Goal: Navigation & Orientation: Find specific page/section

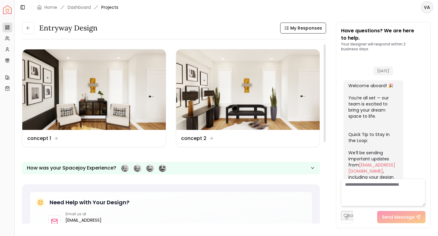
scroll to position [238, 0]
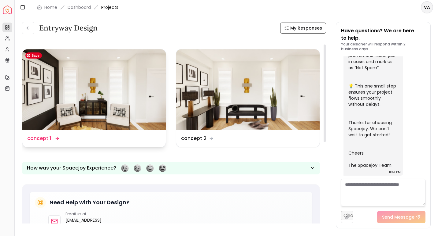
click at [95, 116] on img at bounding box center [93, 89] width 143 height 81
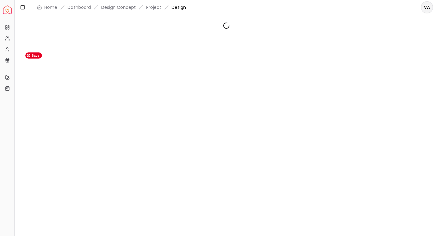
click at [95, 116] on div at bounding box center [226, 122] width 423 height 215
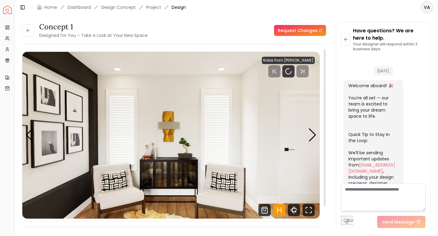
scroll to position [233, 0]
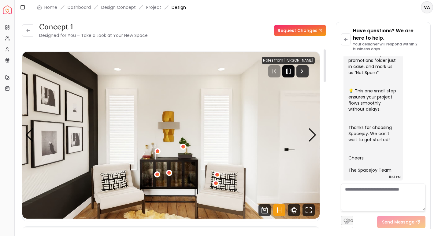
click at [288, 75] on icon "Pause" at bounding box center [287, 71] width 7 height 7
click at [312, 135] on div "Next slide" at bounding box center [312, 135] width 8 height 13
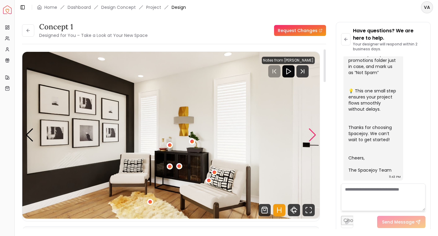
click at [312, 135] on div "Next slide" at bounding box center [312, 135] width 8 height 13
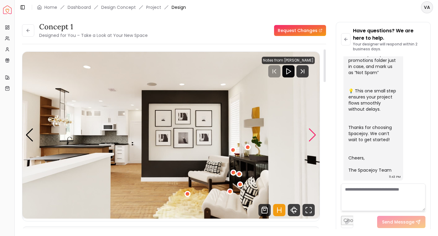
click at [312, 135] on div "Next slide" at bounding box center [312, 135] width 8 height 13
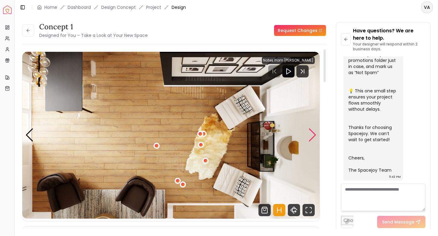
click at [312, 135] on div "Next slide" at bounding box center [312, 135] width 8 height 13
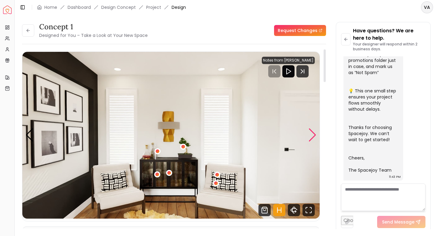
click at [312, 135] on div "Next slide" at bounding box center [312, 135] width 8 height 13
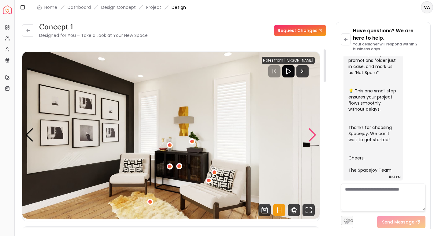
click at [312, 135] on div "Next slide" at bounding box center [312, 135] width 8 height 13
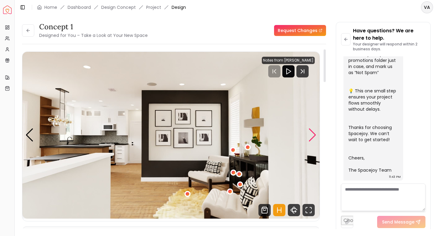
click at [312, 135] on div "Next slide" at bounding box center [312, 135] width 8 height 13
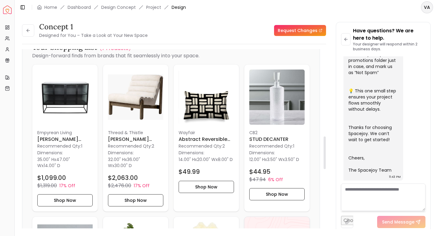
scroll to position [475, 0]
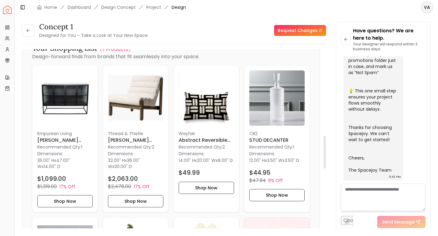
drag, startPoint x: 324, startPoint y: 73, endPoint x: 327, endPoint y: 159, distance: 86.5
click at [325, 159] on div at bounding box center [324, 152] width 2 height 33
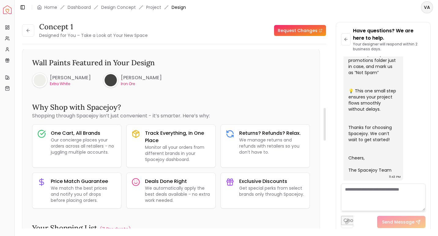
scroll to position [0, 0]
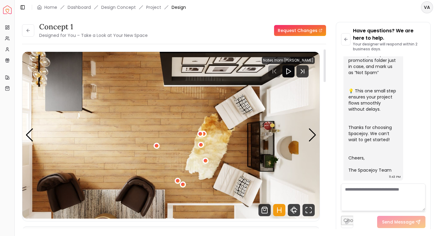
drag, startPoint x: 324, startPoint y: 161, endPoint x: 344, endPoint y: 72, distance: 90.9
click at [325, 72] on div at bounding box center [324, 65] width 2 height 33
click at [27, 34] on button at bounding box center [28, 30] width 12 height 12
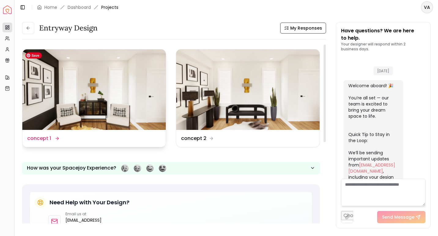
scroll to position [238, 0]
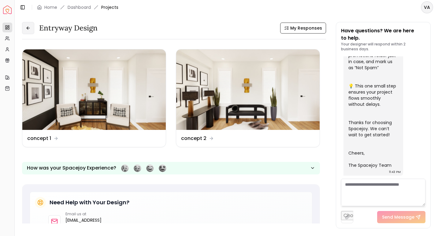
click at [29, 30] on icon at bounding box center [28, 28] width 5 height 5
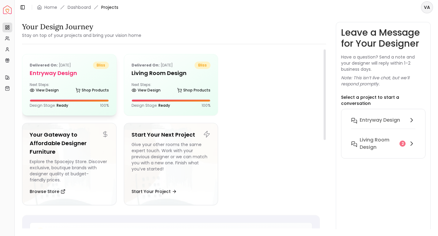
click at [70, 75] on h5 "entryway design" at bounding box center [69, 73] width 79 height 9
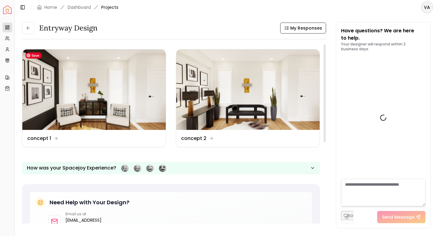
scroll to position [238, 0]
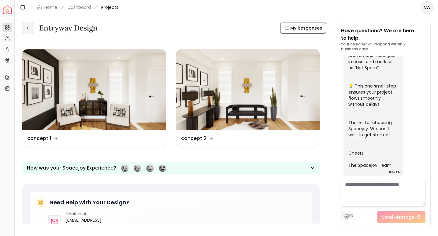
click at [28, 29] on icon at bounding box center [28, 28] width 2 height 3
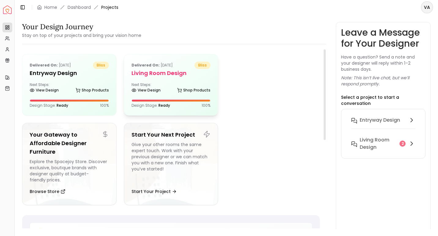
click at [160, 78] on div "Delivered on: [DATE] bliss Living Room design Next Steps: View Design Shop Prod…" at bounding box center [171, 84] width 94 height 61
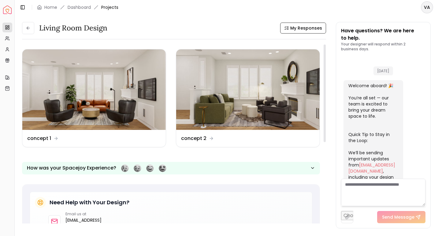
scroll to position [640, 0]
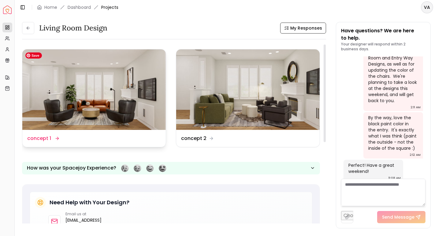
click at [130, 116] on img at bounding box center [93, 89] width 143 height 81
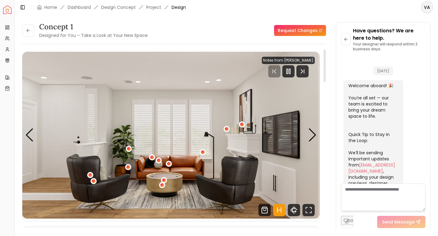
scroll to position [635, 0]
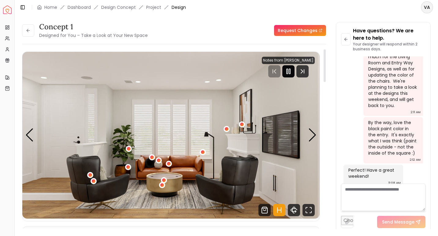
click at [288, 71] on rect "Pause" at bounding box center [286, 71] width 1 height 5
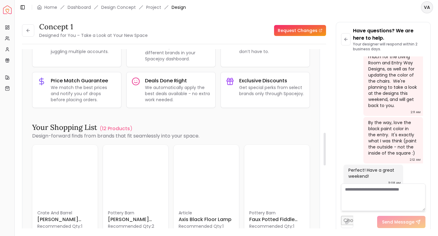
scroll to position [475, 0]
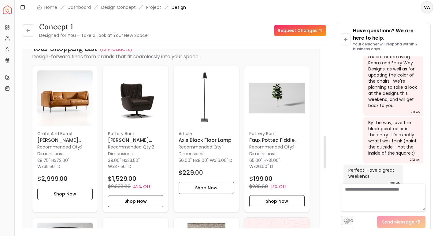
drag, startPoint x: 323, startPoint y: 74, endPoint x: 310, endPoint y: 161, distance: 87.7
click at [323, 161] on div at bounding box center [324, 152] width 2 height 33
click at [71, 100] on img at bounding box center [64, 98] width 55 height 55
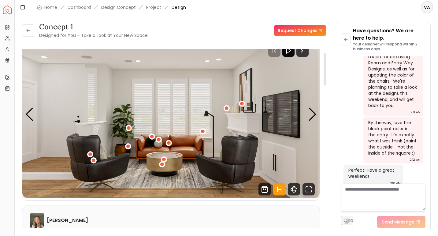
scroll to position [19, 0]
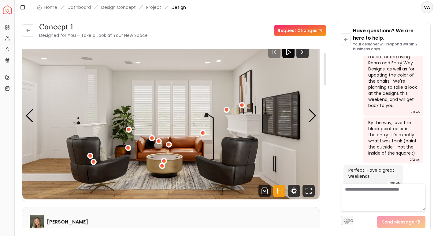
drag, startPoint x: 324, startPoint y: 148, endPoint x: 319, endPoint y: 65, distance: 83.3
click at [323, 65] on div at bounding box center [324, 69] width 2 height 33
click at [27, 32] on icon at bounding box center [28, 30] width 5 height 5
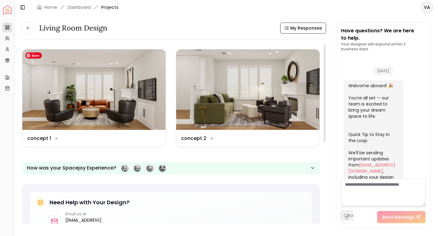
scroll to position [640, 0]
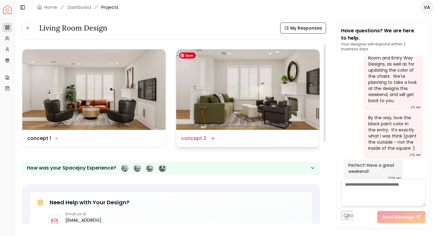
click at [255, 82] on img at bounding box center [247, 89] width 143 height 81
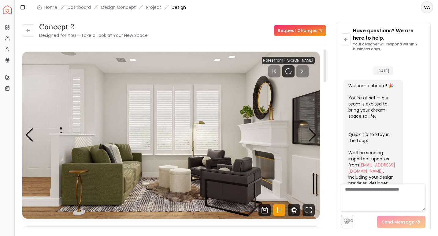
scroll to position [635, 0]
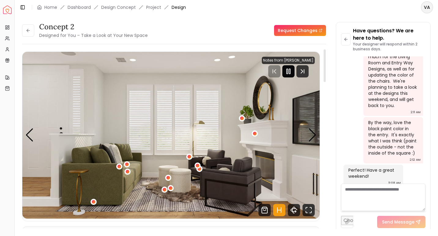
click at [288, 73] on rect "Pause" at bounding box center [286, 71] width 1 height 5
click at [30, 31] on icon at bounding box center [28, 30] width 5 height 5
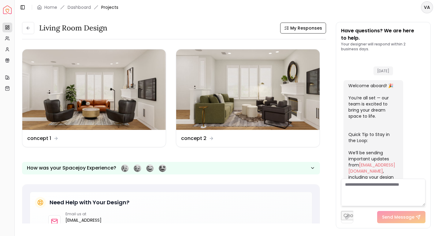
scroll to position [640, 0]
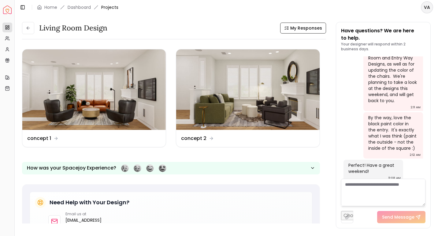
click at [30, 31] on button at bounding box center [28, 28] width 12 height 12
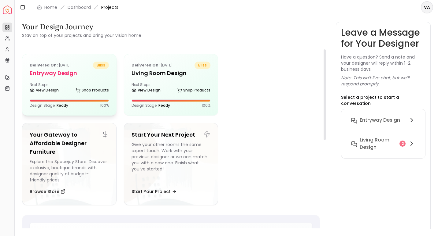
click at [65, 82] on div "Delivered on: [DATE] bliss entryway design Next Steps: View Design Shop Product…" at bounding box center [69, 84] width 94 height 61
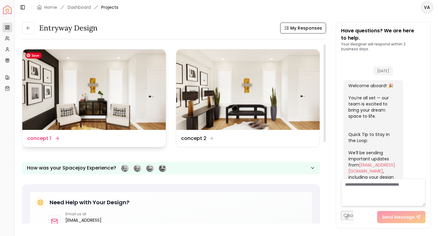
scroll to position [238, 0]
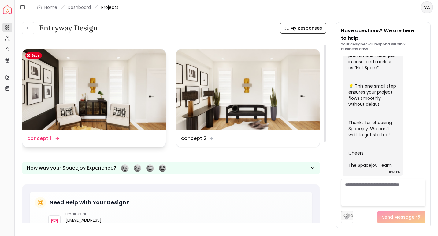
click at [71, 86] on img at bounding box center [93, 89] width 143 height 81
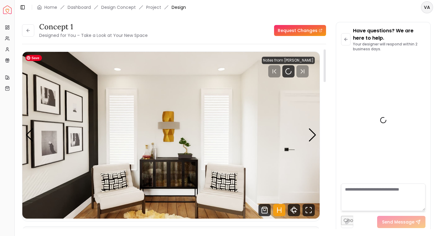
scroll to position [233, 0]
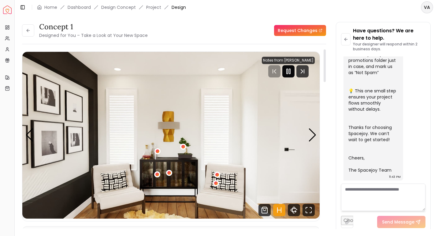
click at [290, 73] on rect "Pause" at bounding box center [289, 71] width 1 height 5
click at [24, 32] on button at bounding box center [28, 30] width 12 height 12
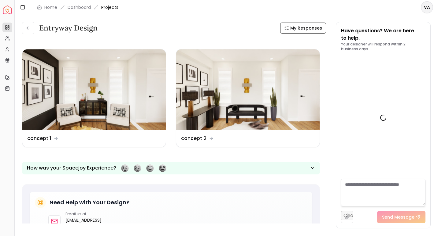
click at [24, 32] on button at bounding box center [28, 28] width 12 height 12
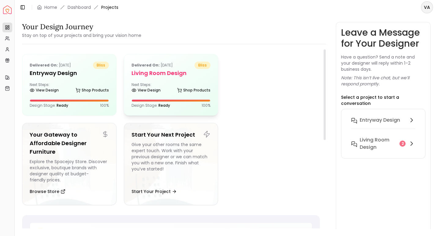
click at [163, 77] on h5 "Living Room design" at bounding box center [170, 73] width 79 height 9
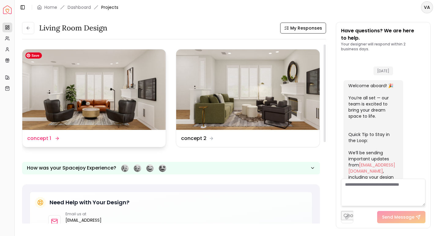
scroll to position [640, 0]
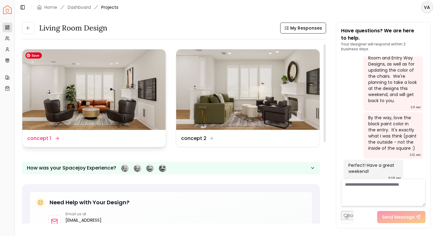
click at [101, 98] on img at bounding box center [93, 89] width 143 height 81
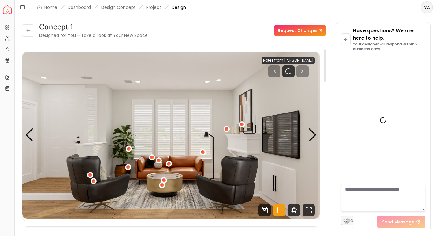
scroll to position [635, 0]
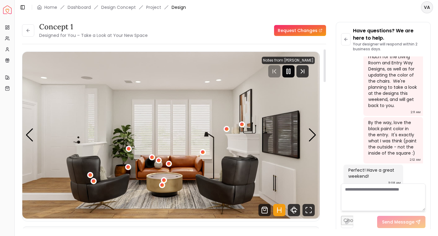
click at [294, 67] on div at bounding box center [288, 71] width 12 height 12
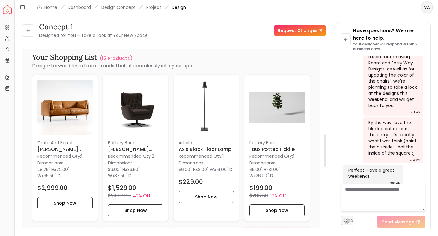
scroll to position [469, 0]
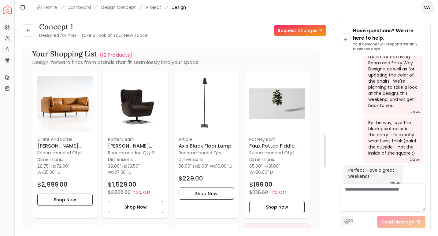
drag, startPoint x: 324, startPoint y: 67, endPoint x: 321, endPoint y: 152, distance: 85.6
click at [323, 152] on div at bounding box center [324, 151] width 2 height 33
click at [29, 31] on icon at bounding box center [28, 30] width 5 height 5
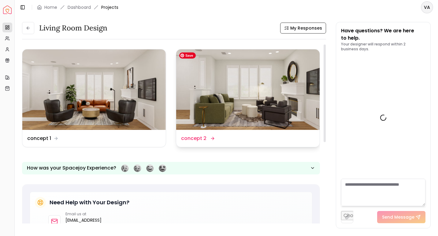
scroll to position [640, 0]
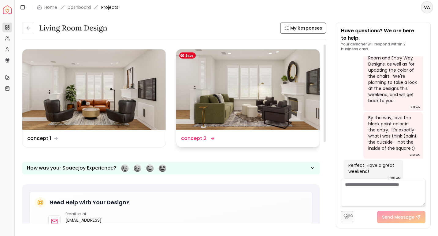
click at [282, 107] on img at bounding box center [247, 89] width 143 height 81
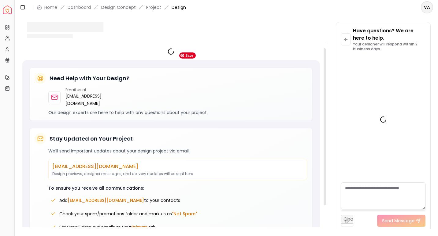
scroll to position [635, 0]
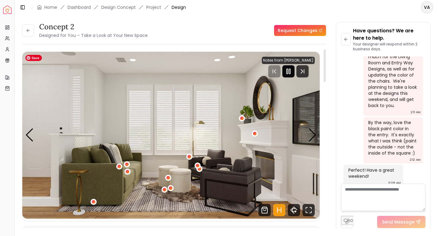
click at [291, 73] on icon "Pause" at bounding box center [287, 71] width 7 height 7
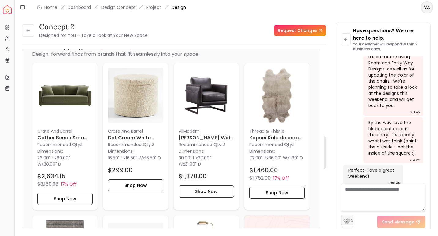
scroll to position [478, 0]
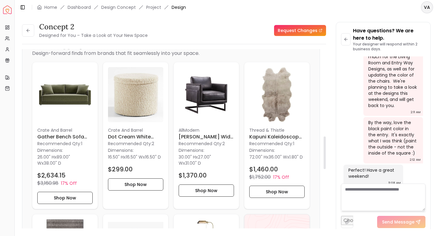
drag, startPoint x: 324, startPoint y: 68, endPoint x: 307, endPoint y: 155, distance: 89.0
click at [323, 155] on div at bounding box center [324, 153] width 2 height 33
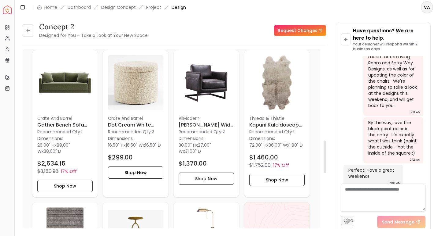
scroll to position [489, 0]
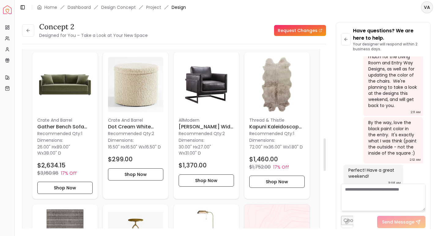
drag, startPoint x: 324, startPoint y: 148, endPoint x: 317, endPoint y: 150, distance: 7.9
click at [323, 150] on div at bounding box center [324, 155] width 2 height 33
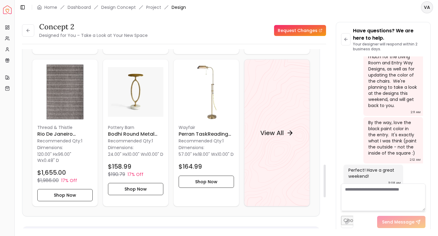
drag, startPoint x: 324, startPoint y: 145, endPoint x: 315, endPoint y: 171, distance: 27.8
click at [323, 171] on div at bounding box center [324, 181] width 2 height 33
